Goal: Find contact information: Find contact information

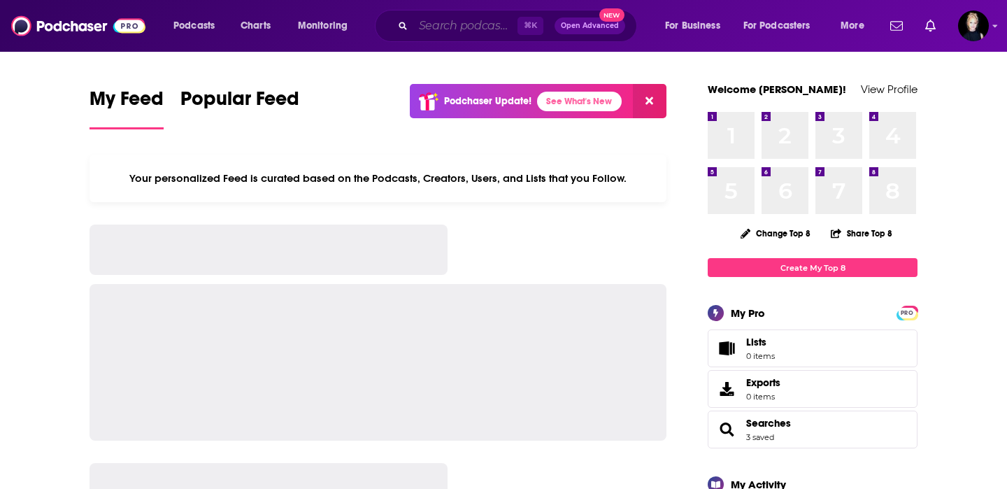
click at [446, 29] on input "Search podcasts, credits, & more..." at bounding box center [465, 26] width 104 height 22
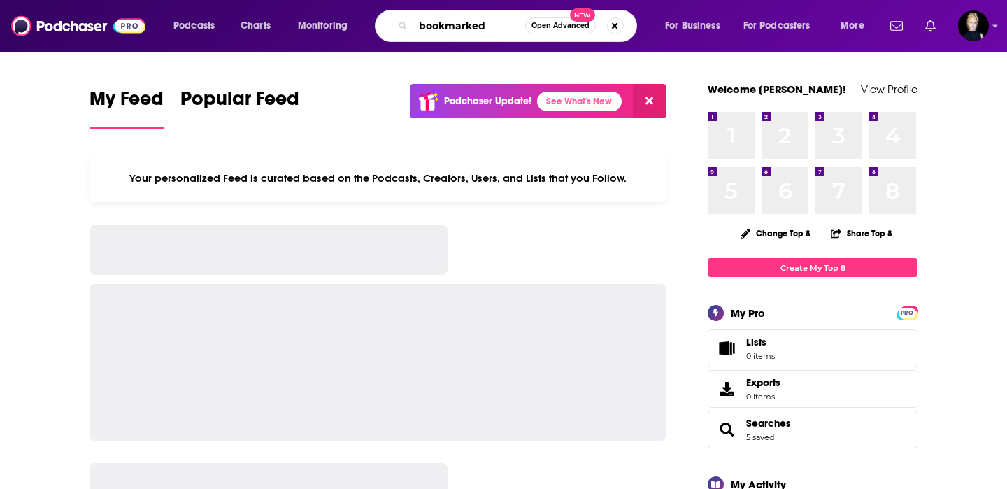
type input "bookmarked"
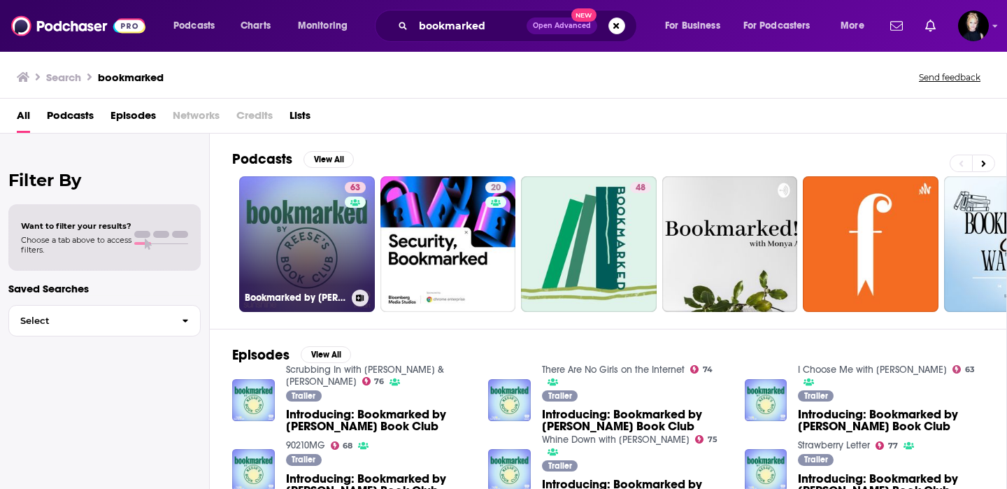
click at [320, 278] on link "63 Bookmarked by Reese's Book Club" at bounding box center [307, 244] width 136 height 136
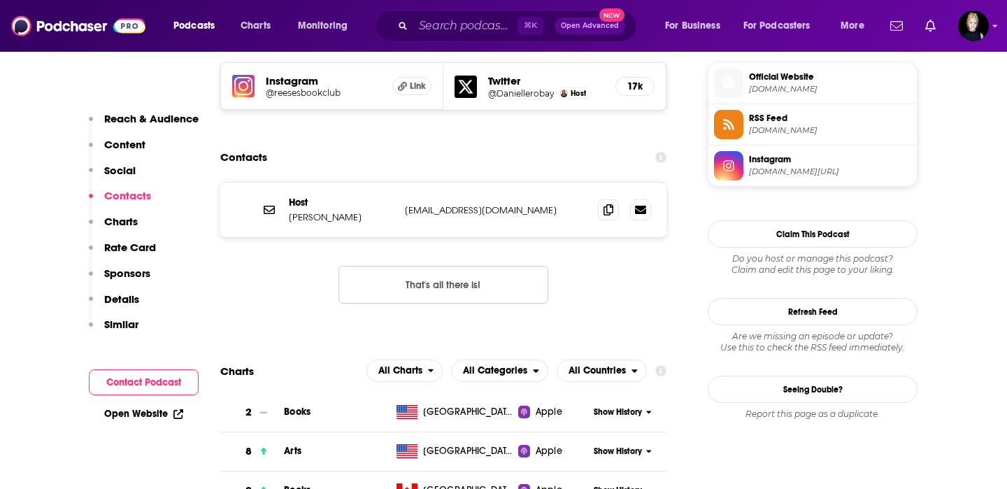
scroll to position [1018, 0]
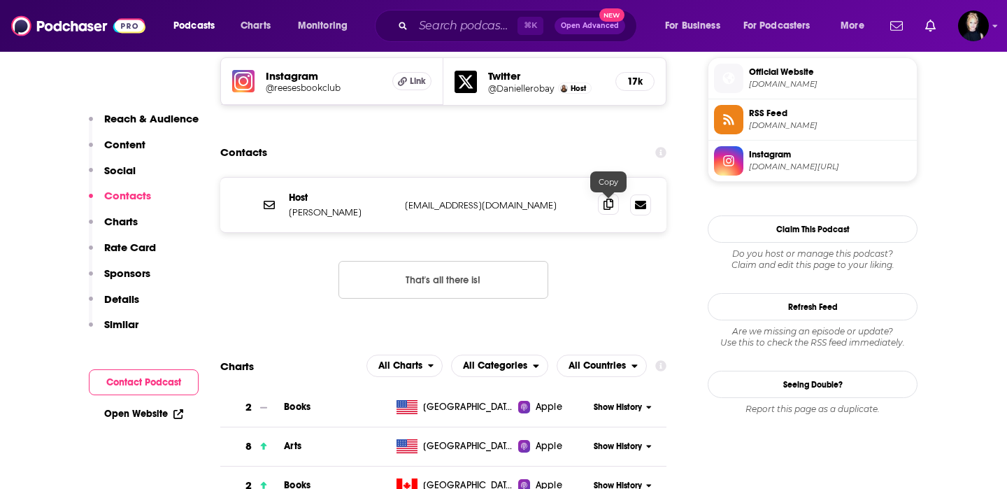
click at [611, 208] on icon at bounding box center [609, 204] width 10 height 11
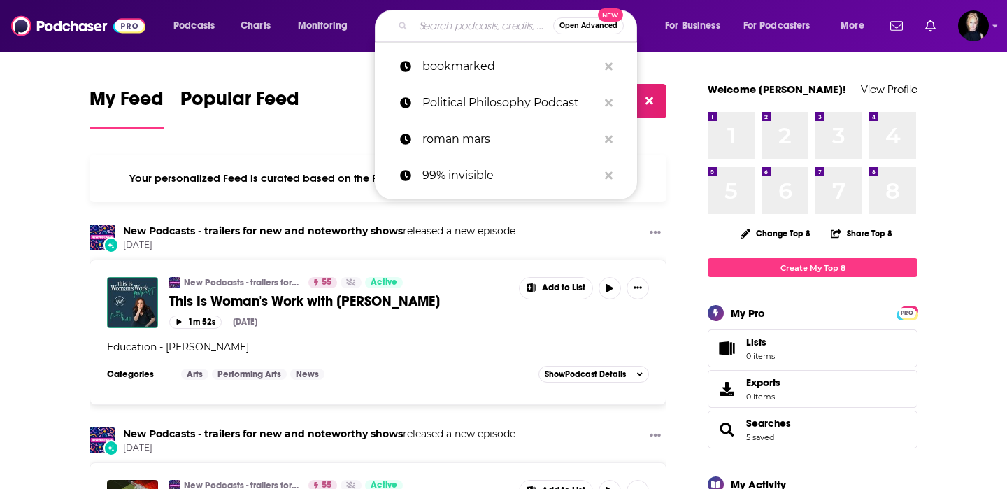
click at [439, 24] on input "Search podcasts, credits, & more..." at bounding box center [483, 26] width 140 height 22
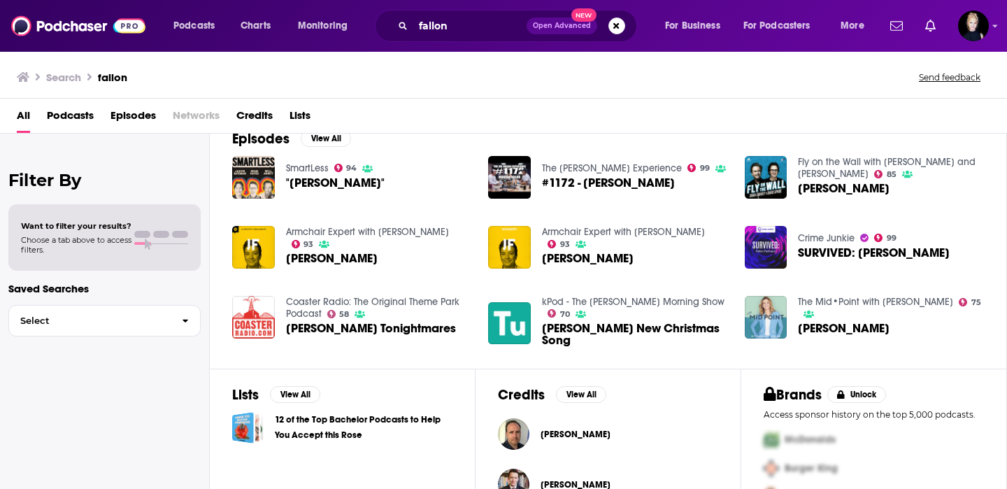
scroll to position [301, 0]
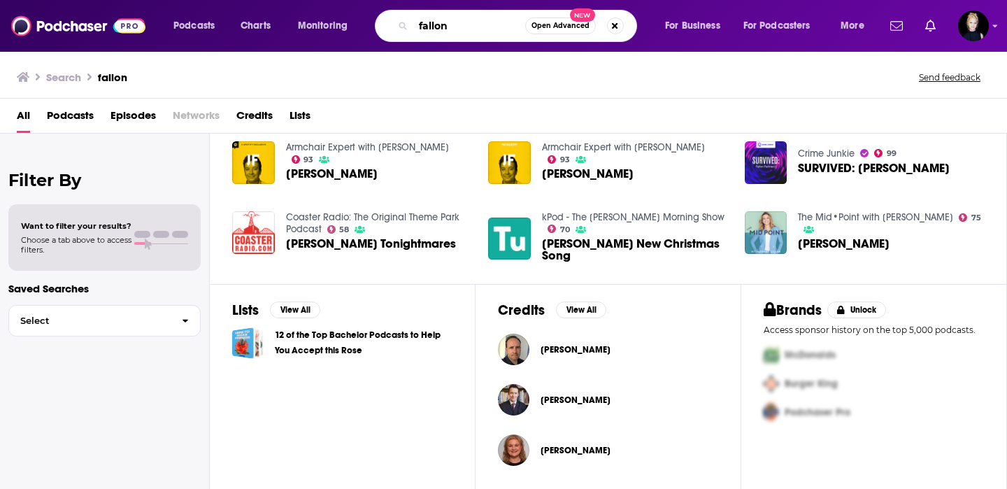
click at [419, 27] on input "fallon" at bounding box center [469, 26] width 112 height 22
type input "jimmy fallon"
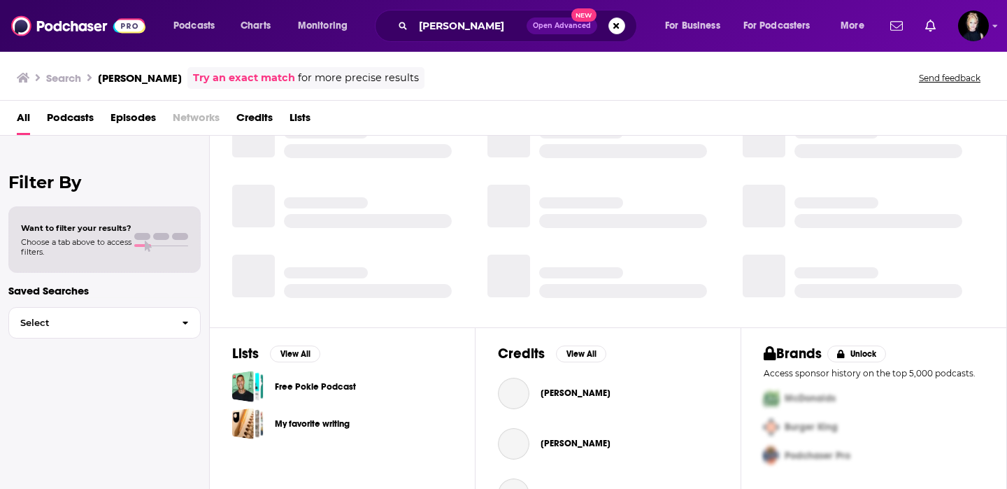
scroll to position [301, 0]
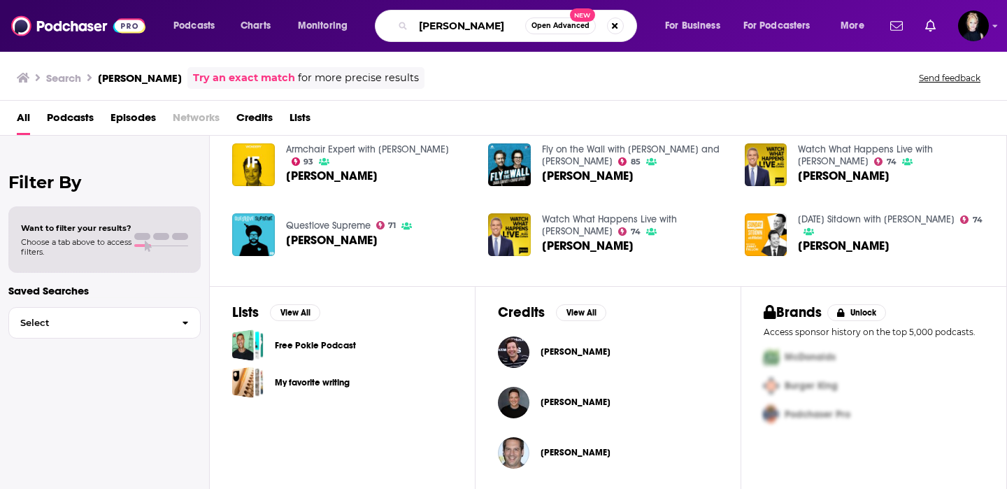
click at [470, 18] on input "jimmy fallon" at bounding box center [469, 26] width 112 height 22
click at [571, 350] on span "Jimmy Fallon" at bounding box center [576, 351] width 70 height 11
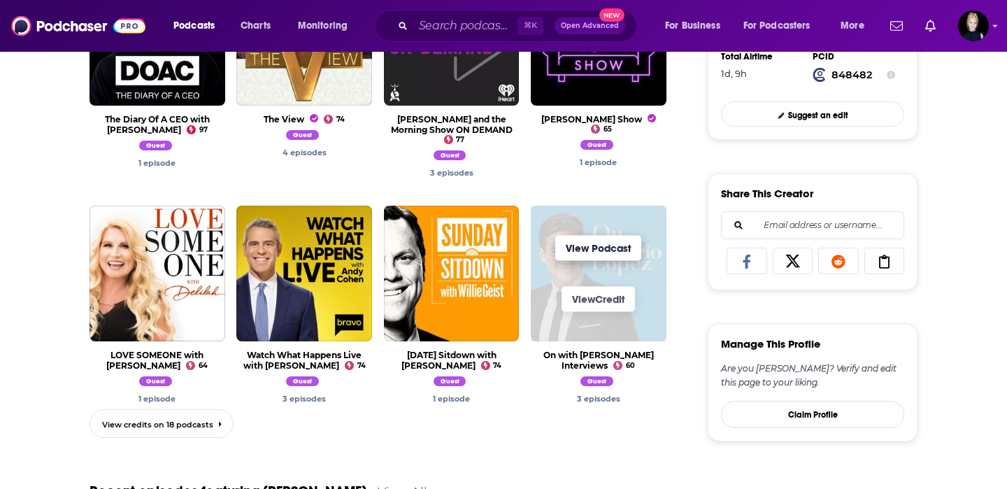
scroll to position [745, 0]
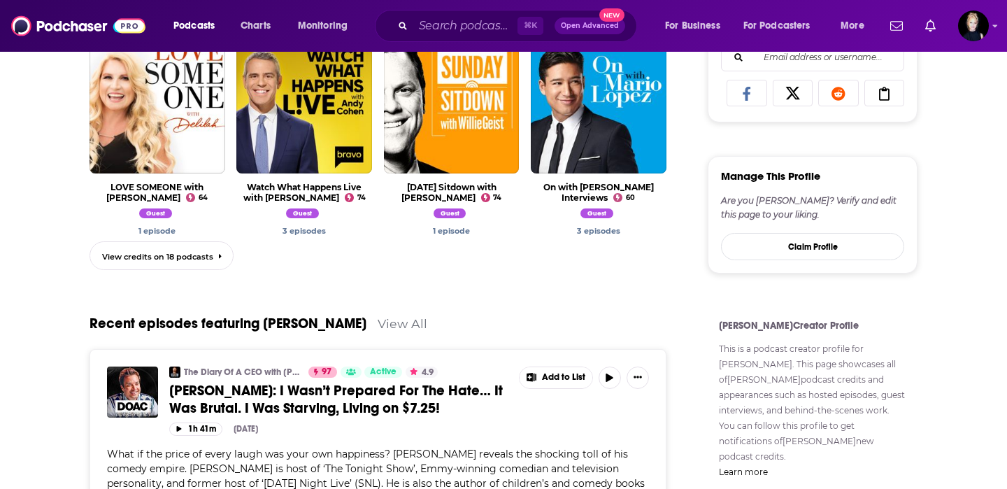
click at [761, 467] on link "Learn more" at bounding box center [743, 472] width 49 height 10
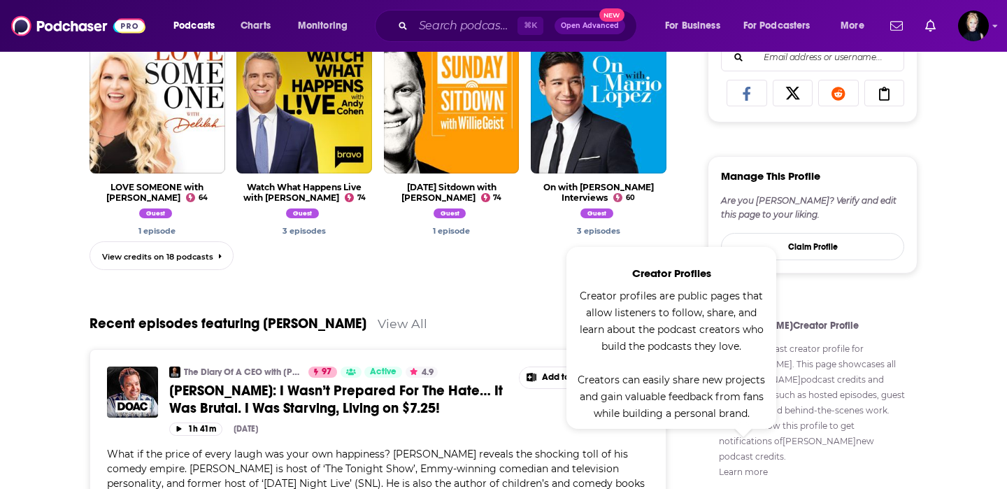
click at [823, 421] on p "This is a podcast creator profile for Jimmy Fallon . This page showcases all of…" at bounding box center [812, 410] width 187 height 139
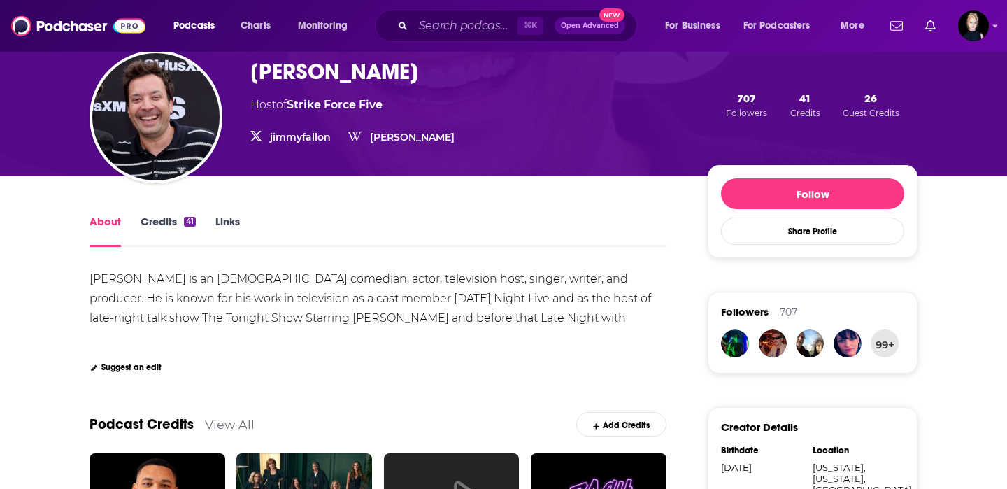
scroll to position [94, 0]
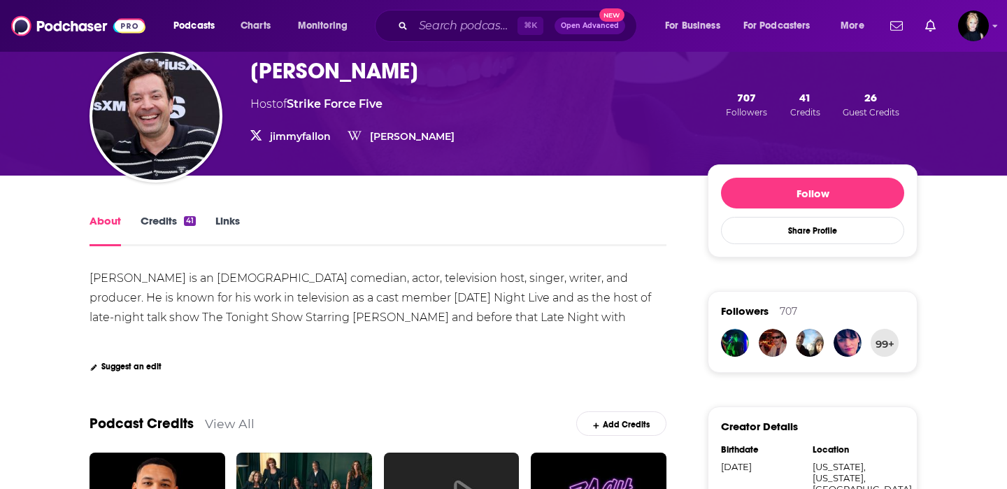
click at [231, 226] on link "Links" at bounding box center [227, 230] width 24 height 32
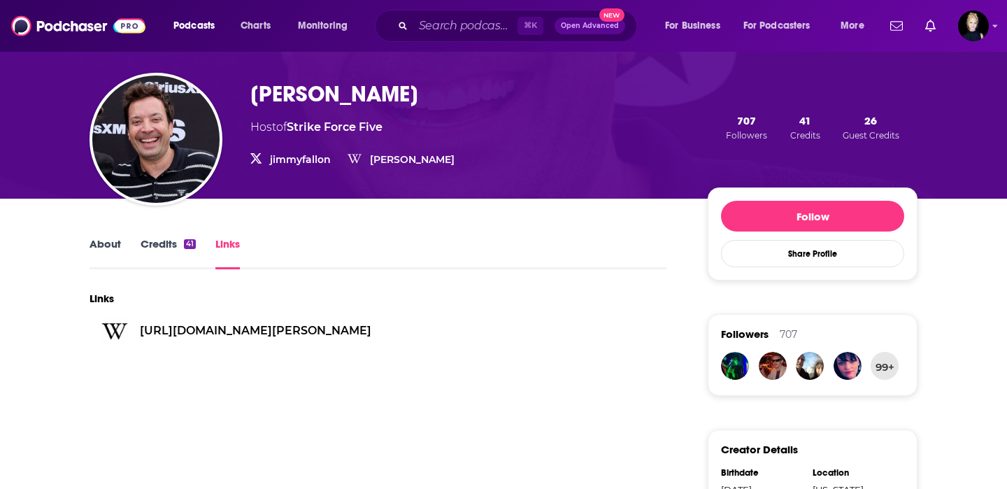
scroll to position [73, 0]
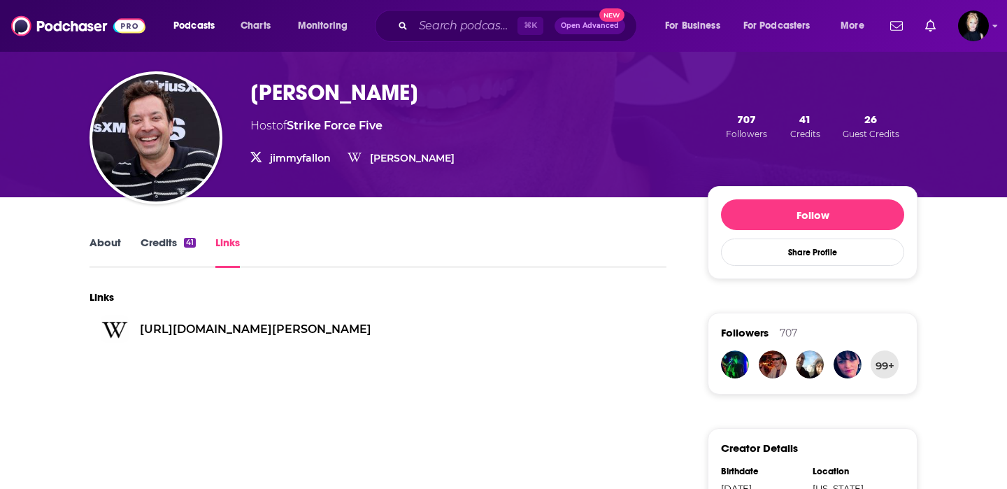
click at [171, 250] on link "Credits 41" at bounding box center [168, 252] width 55 height 32
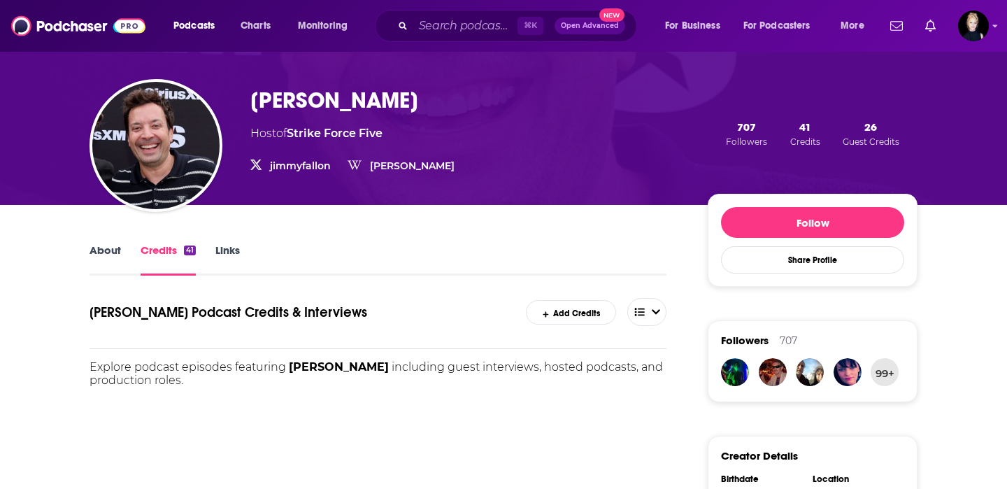
scroll to position [87, 0]
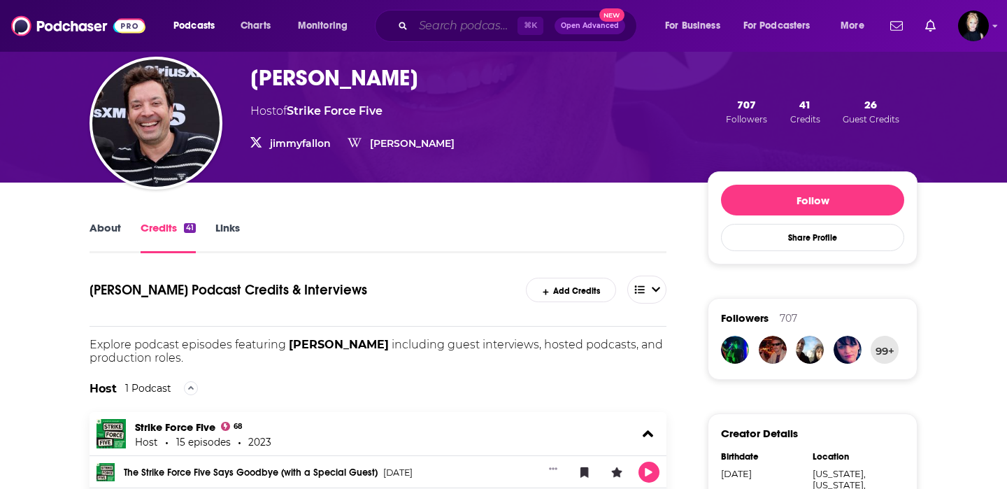
click at [481, 23] on input "Search podcasts, credits, & more..." at bounding box center [465, 26] width 104 height 22
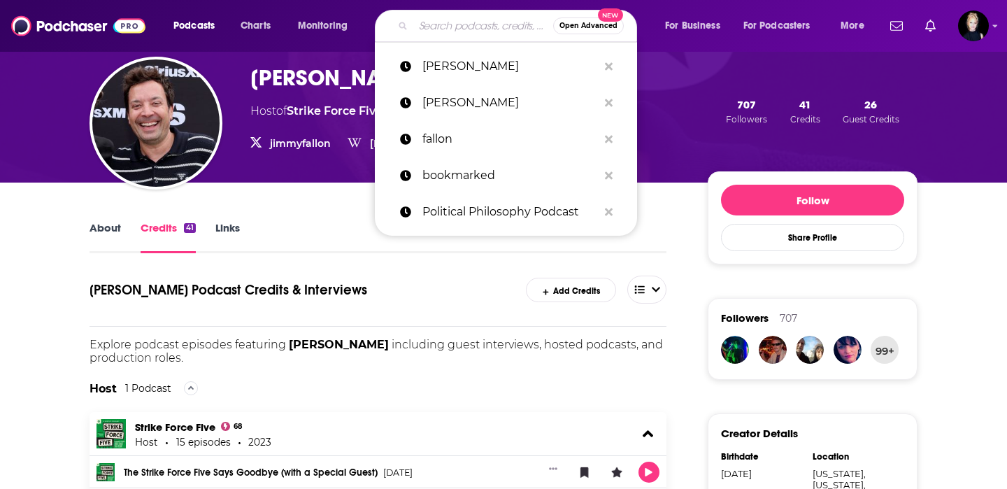
paste input "Rachel Spiegelman"
type input "Rachel Spiegelman"
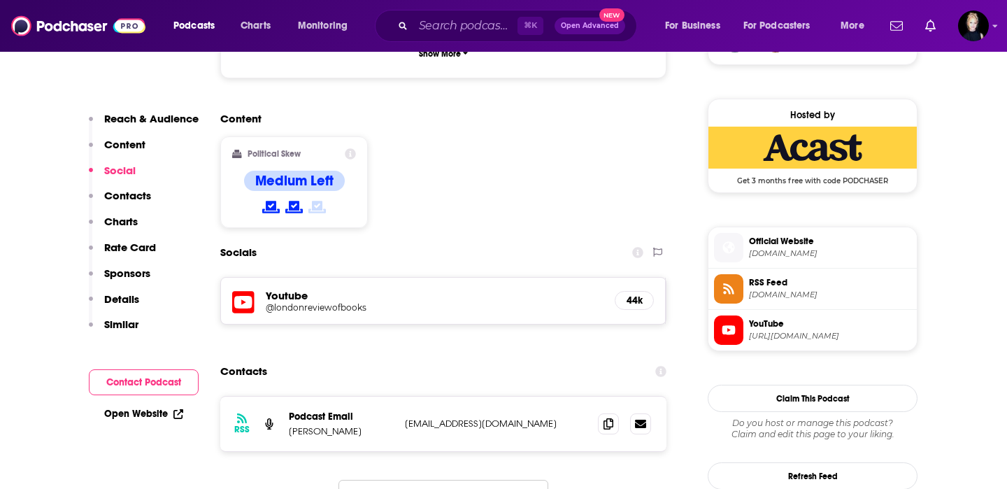
scroll to position [1107, 0]
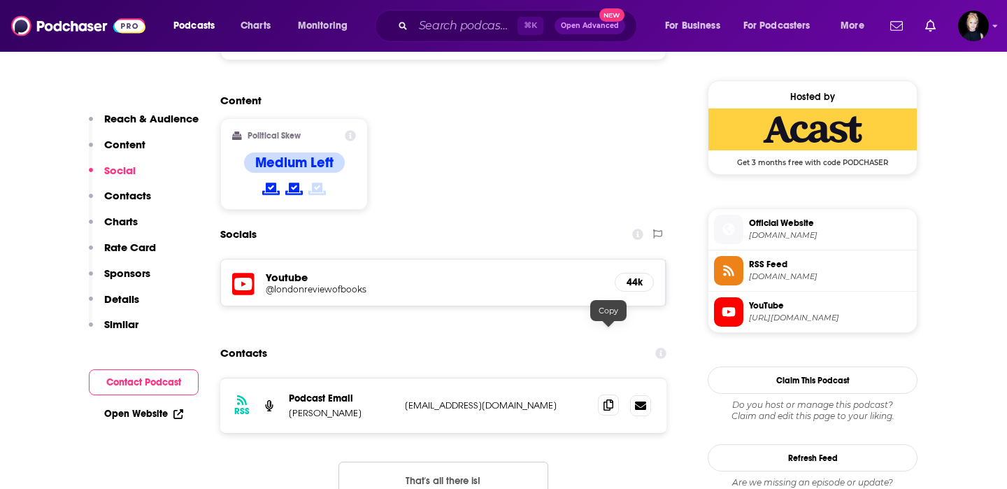
click at [610, 399] on icon at bounding box center [609, 404] width 10 height 11
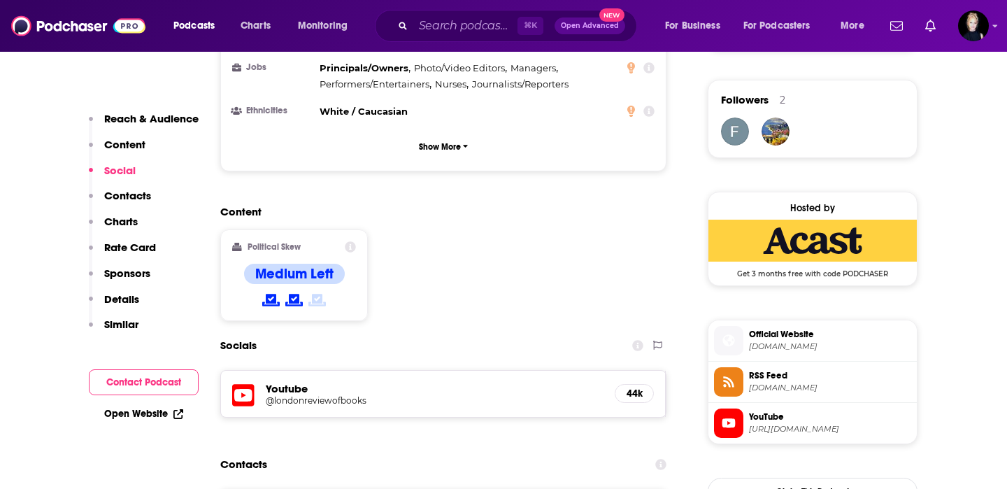
scroll to position [1014, 0]
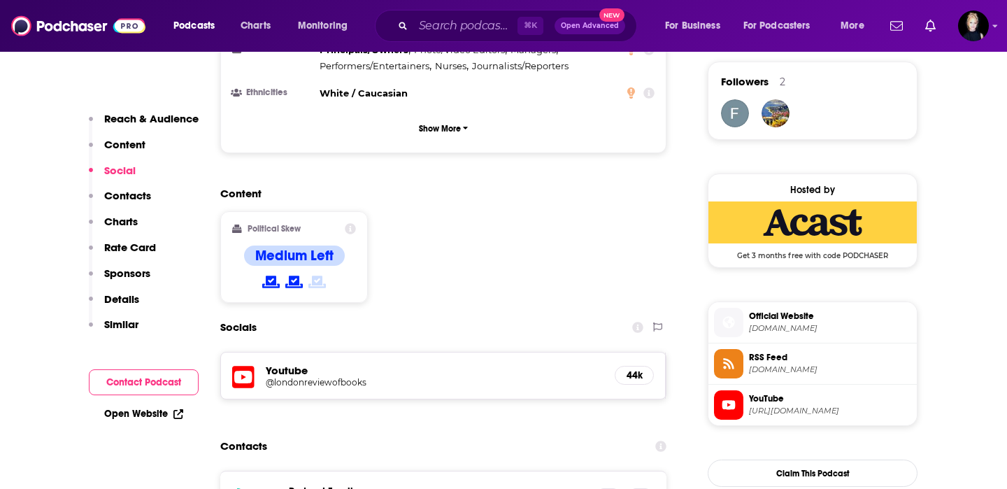
drag, startPoint x: 354, startPoint y: 441, endPoint x: 290, endPoint y: 441, distance: 64.4
copy p "[PERSON_NAME]"
